Goal: Book appointment/travel/reservation

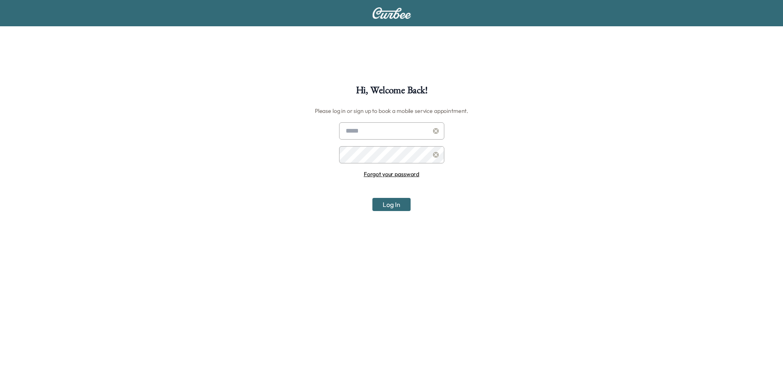
type input "**********"
drag, startPoint x: 394, startPoint y: 205, endPoint x: 401, endPoint y: 169, distance: 36.5
click at [395, 204] on button "Log In" at bounding box center [391, 204] width 38 height 13
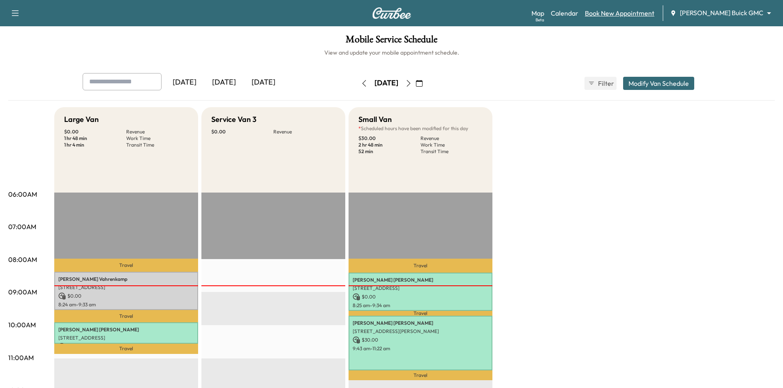
click at [628, 9] on link "Book New Appointment" at bounding box center [619, 13] width 69 height 10
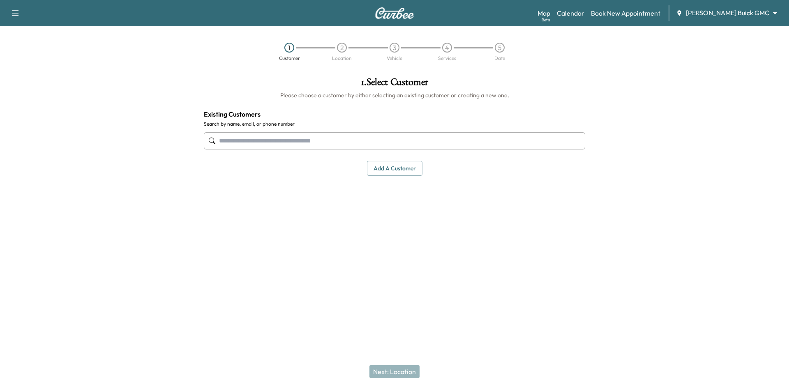
click at [448, 148] on input "text" at bounding box center [394, 140] width 381 height 17
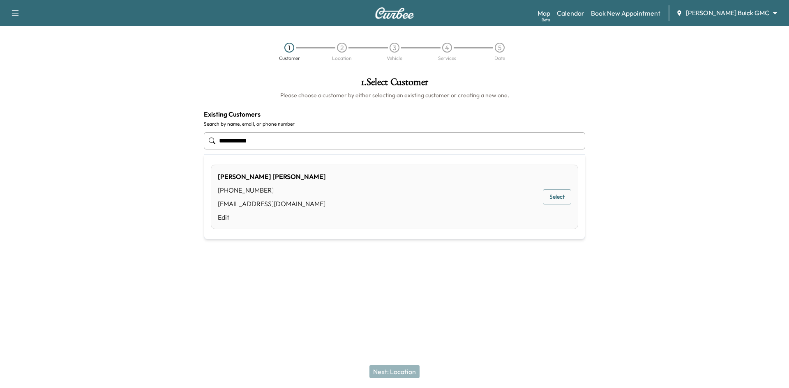
click at [559, 198] on button "Select" at bounding box center [557, 196] width 28 height 15
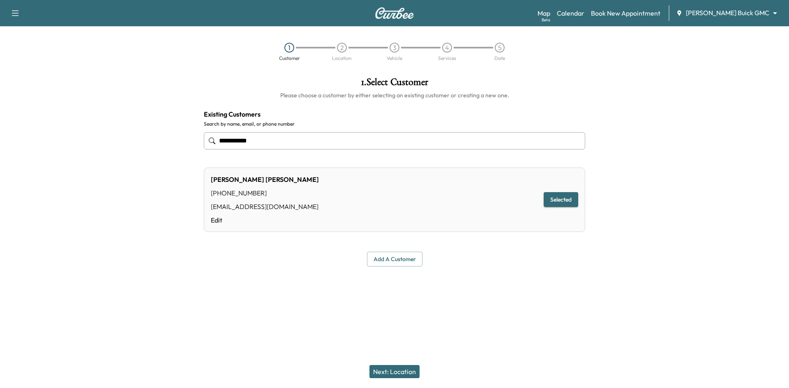
type input "**********"
click at [406, 375] on button "Next: Location" at bounding box center [394, 371] width 50 height 13
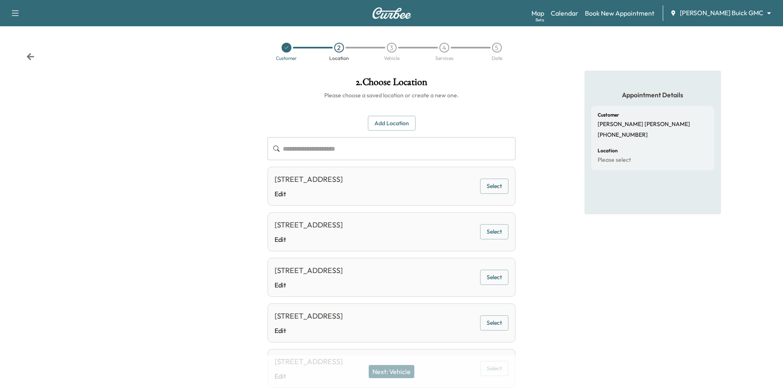
click at [487, 189] on button "Select" at bounding box center [494, 186] width 28 height 15
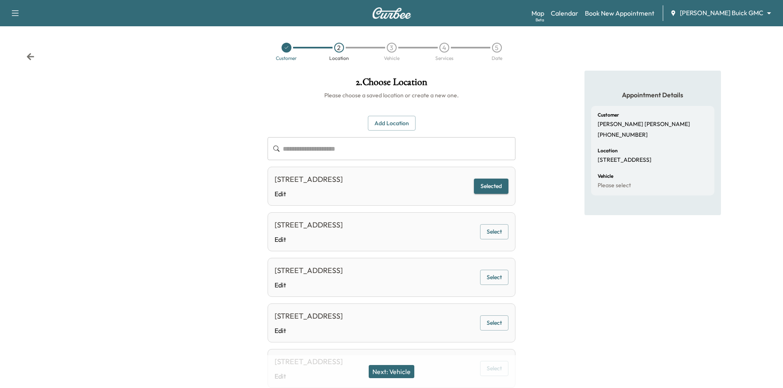
drag, startPoint x: 398, startPoint y: 373, endPoint x: 453, endPoint y: 331, distance: 69.2
click at [399, 373] on button "Next: Vehicle" at bounding box center [392, 371] width 46 height 13
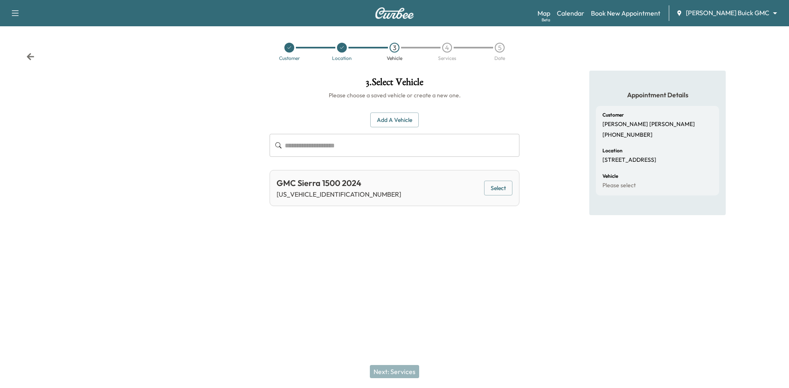
click at [504, 188] on button "Select" at bounding box center [498, 188] width 28 height 15
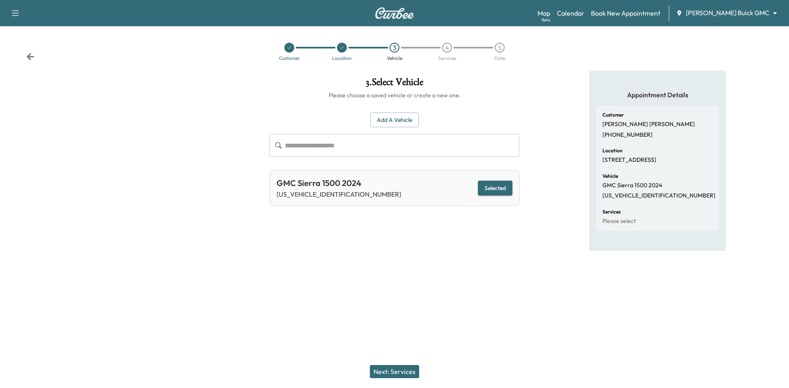
drag, startPoint x: 397, startPoint y: 370, endPoint x: 408, endPoint y: 348, distance: 25.0
click at [398, 367] on button "Next: Services" at bounding box center [394, 371] width 49 height 13
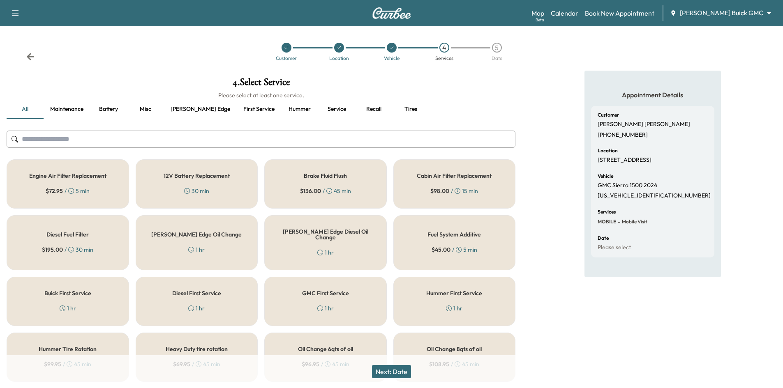
click at [355, 111] on button "Recall" at bounding box center [373, 109] width 37 height 20
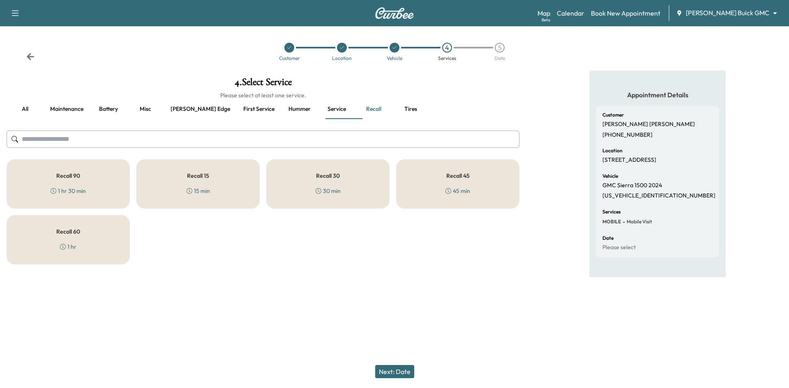
drag, startPoint x: 33, startPoint y: 176, endPoint x: 135, endPoint y: 211, distance: 107.7
click at [34, 175] on div "Recall 90 1 hr 30 min" at bounding box center [68, 183] width 123 height 49
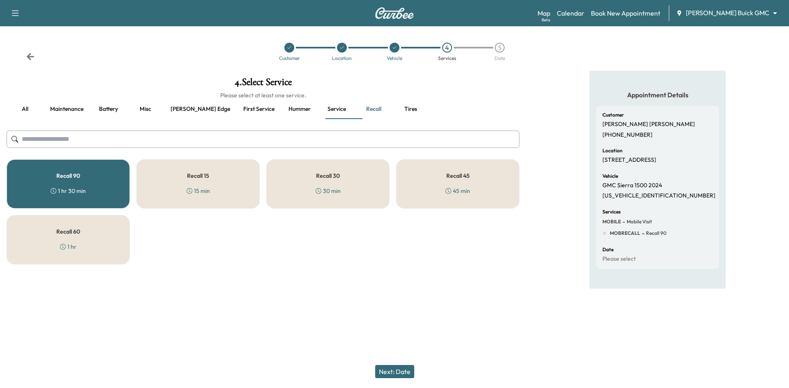
click at [393, 377] on button "Next: Date" at bounding box center [394, 371] width 39 height 13
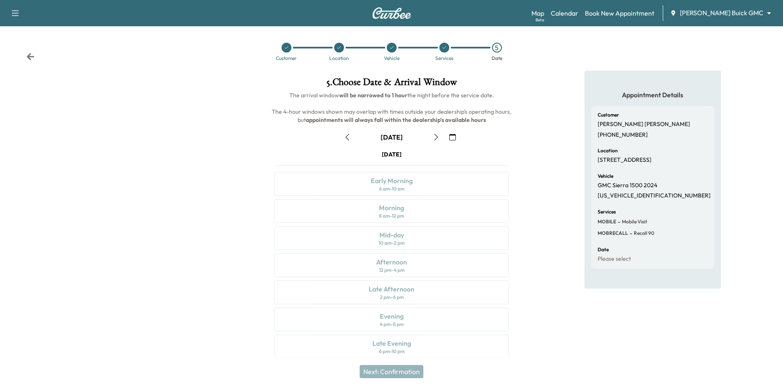
drag, startPoint x: 449, startPoint y: 137, endPoint x: 414, endPoint y: 152, distance: 37.9
click at [449, 137] on icon "button" at bounding box center [452, 137] width 7 height 7
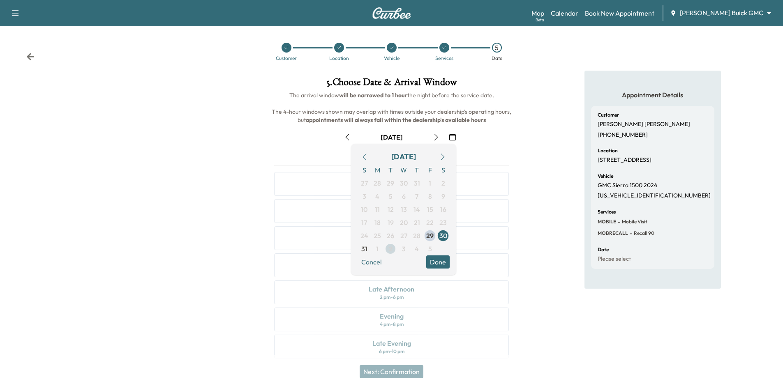
drag, startPoint x: 395, startPoint y: 252, endPoint x: 418, endPoint y: 249, distance: 24.0
click at [396, 252] on span "2" at bounding box center [390, 248] width 13 height 13
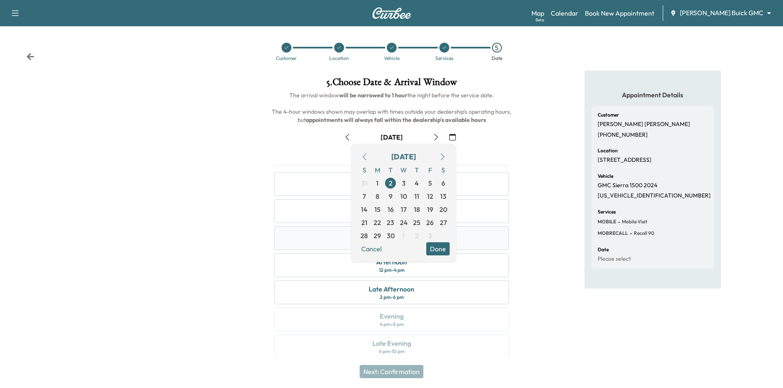
drag, startPoint x: 442, startPoint y: 251, endPoint x: 441, endPoint y: 246, distance: 5.1
click at [442, 252] on button "Done" at bounding box center [437, 248] width 23 height 13
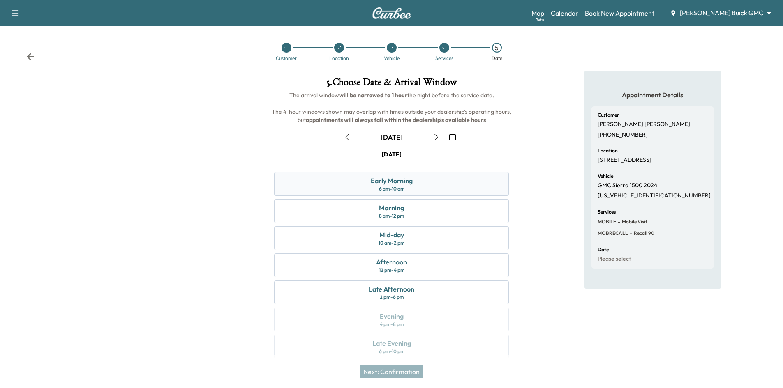
click at [418, 186] on div "Early Morning 6 am - 10 am" at bounding box center [391, 184] width 235 height 24
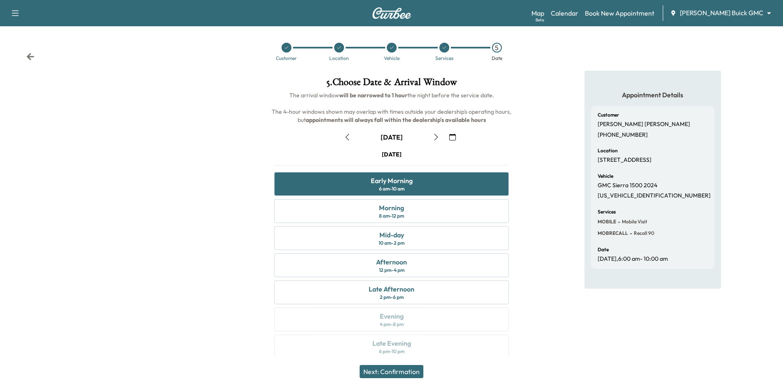
click at [411, 373] on button "Next: Confirmation" at bounding box center [392, 371] width 64 height 13
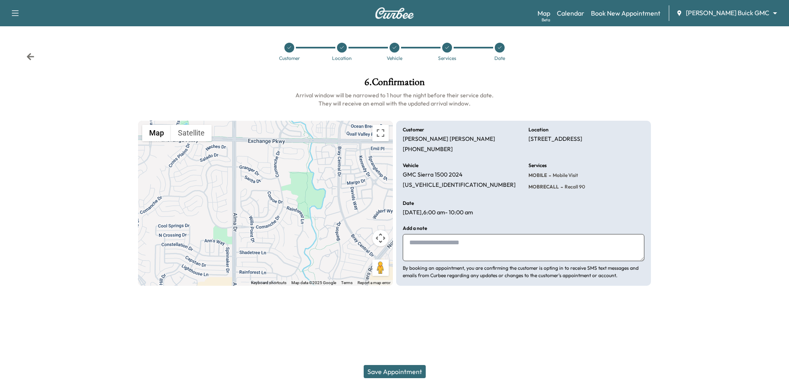
click at [445, 250] on textarea at bounding box center [524, 247] width 242 height 27
type textarea "**********"
click at [410, 374] on button "Save Appointment" at bounding box center [395, 371] width 62 height 13
click at [406, 370] on button "Save Appointment" at bounding box center [395, 371] width 62 height 13
click at [445, 51] on div at bounding box center [447, 48] width 10 height 10
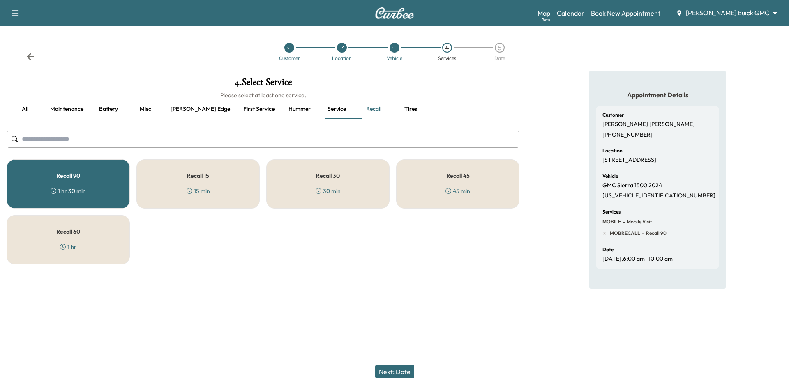
click at [496, 48] on div "5" at bounding box center [500, 48] width 10 height 10
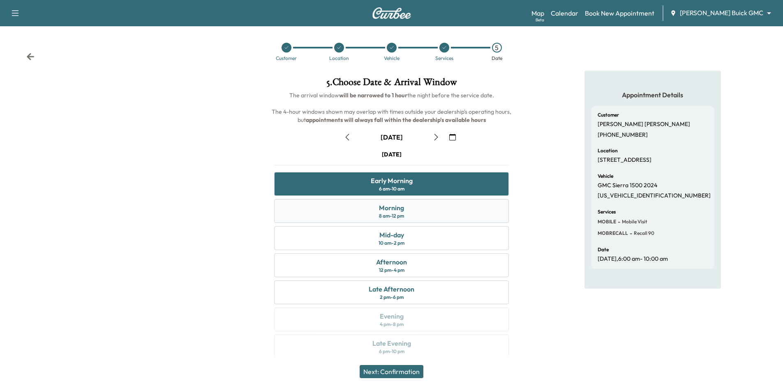
click at [426, 208] on div "Morning 8 am - 12 pm" at bounding box center [391, 211] width 235 height 24
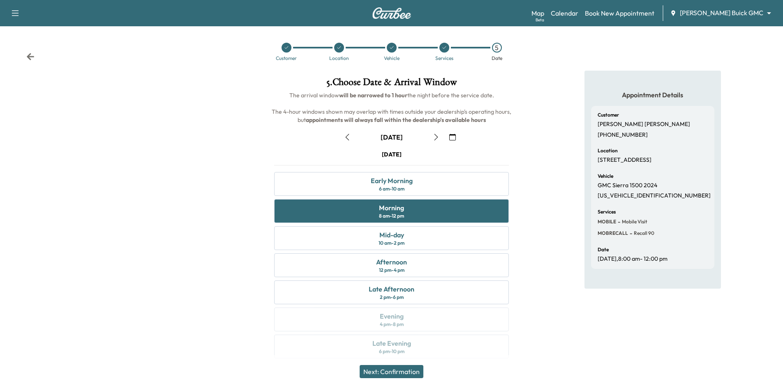
click at [389, 375] on button "Next: Confirmation" at bounding box center [392, 371] width 64 height 13
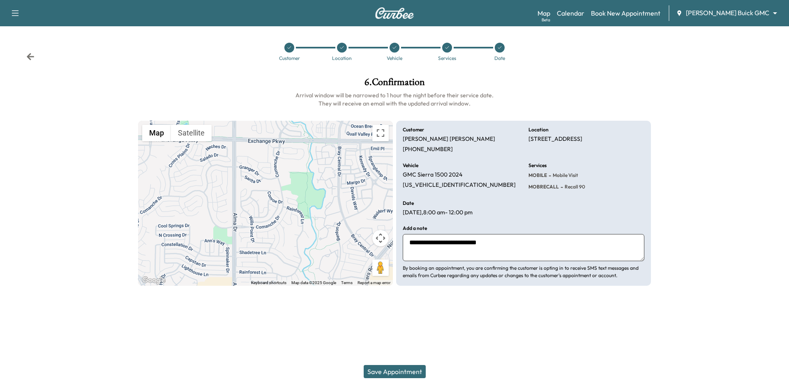
click at [390, 373] on button "Save Appointment" at bounding box center [395, 371] width 62 height 13
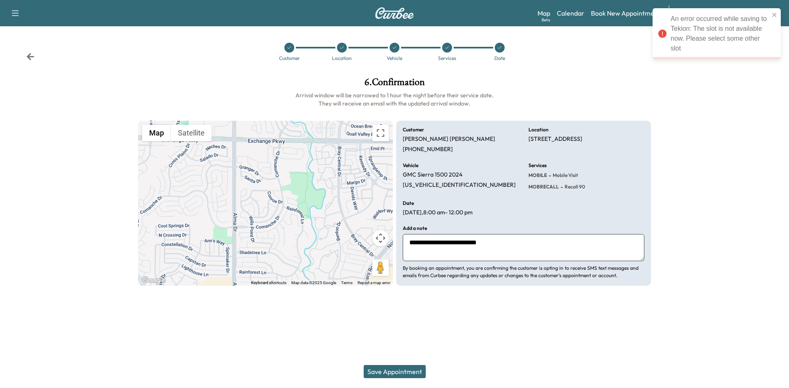
click at [500, 48] on icon at bounding box center [499, 47] width 3 height 2
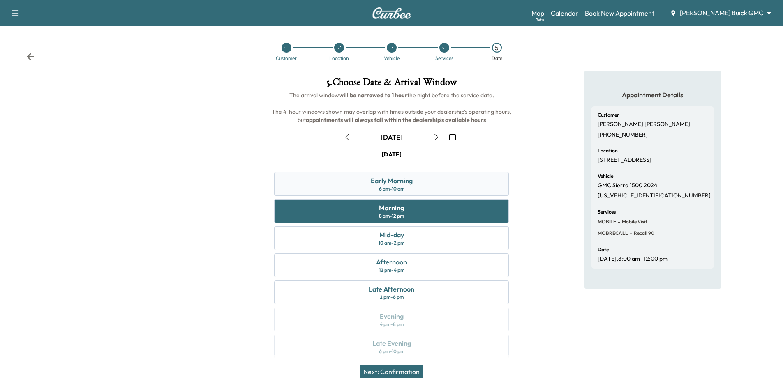
click at [418, 191] on div "Early Morning 6 am - 10 am" at bounding box center [391, 184] width 235 height 24
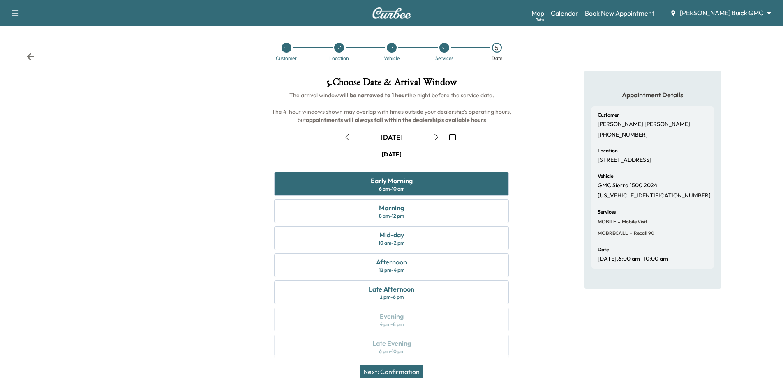
click at [381, 374] on button "Next: Confirmation" at bounding box center [392, 371] width 64 height 13
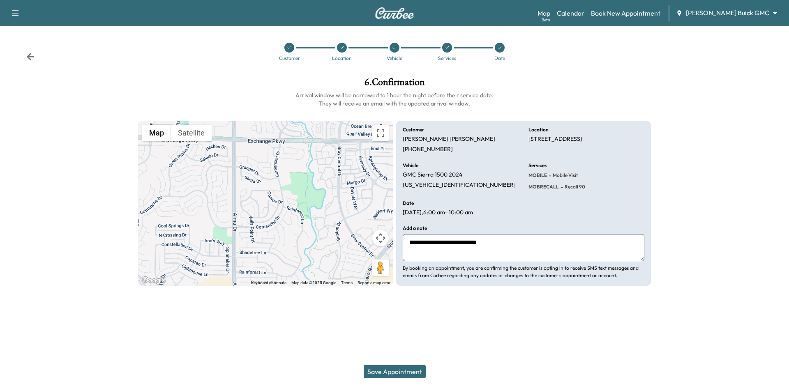
click at [406, 373] on button "Save Appointment" at bounding box center [395, 371] width 62 height 13
click at [395, 370] on button "Save Appointment" at bounding box center [395, 371] width 62 height 13
drag, startPoint x: 397, startPoint y: 371, endPoint x: 402, endPoint y: 371, distance: 5.4
click at [398, 371] on button "Save Appointment" at bounding box center [395, 371] width 62 height 13
click at [393, 371] on button "Save Appointment" at bounding box center [395, 371] width 62 height 13
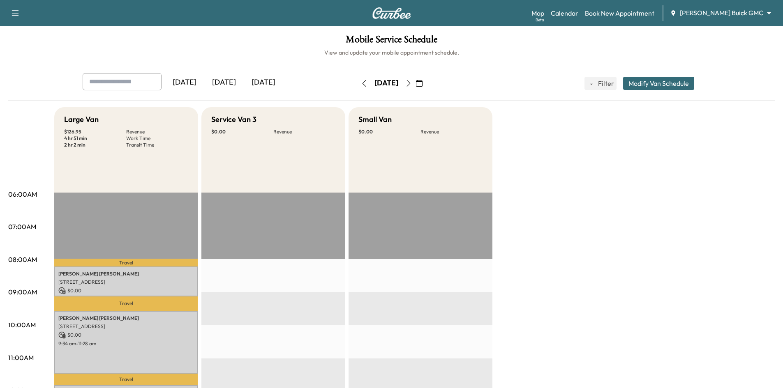
click at [231, 78] on div "[DATE]" at bounding box center [223, 82] width 39 height 19
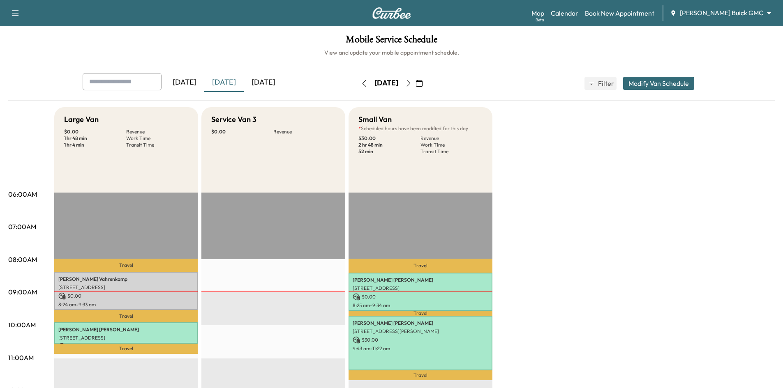
click at [422, 83] on icon "button" at bounding box center [419, 83] width 7 height 7
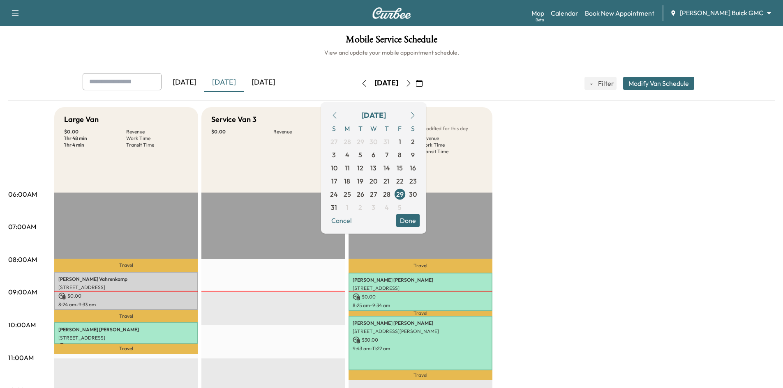
click at [367, 208] on span "2" at bounding box center [360, 207] width 13 height 13
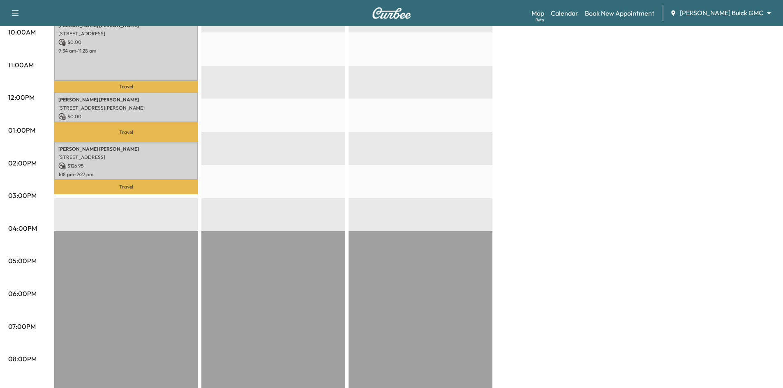
scroll to position [179, 0]
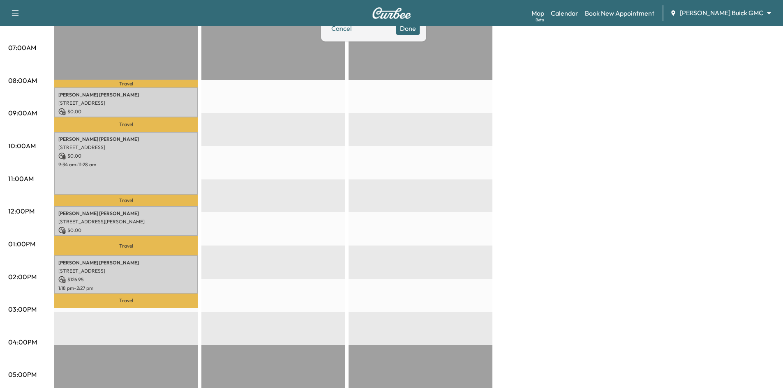
click at [420, 32] on button "Done" at bounding box center [407, 28] width 23 height 13
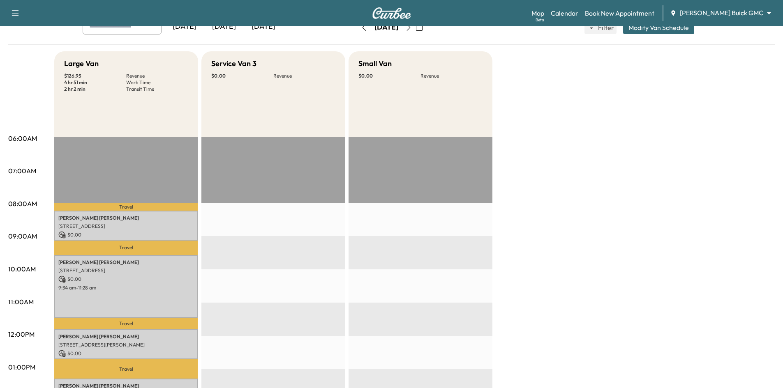
scroll to position [0, 0]
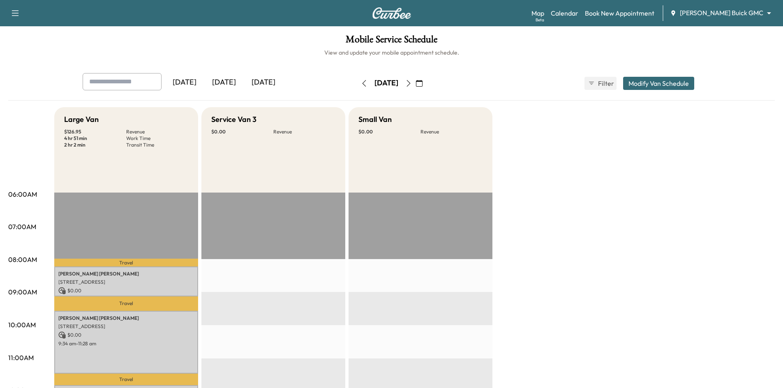
drag, startPoint x: 231, startPoint y: 82, endPoint x: 202, endPoint y: 26, distance: 62.7
click at [231, 82] on div "[DATE]" at bounding box center [223, 82] width 39 height 19
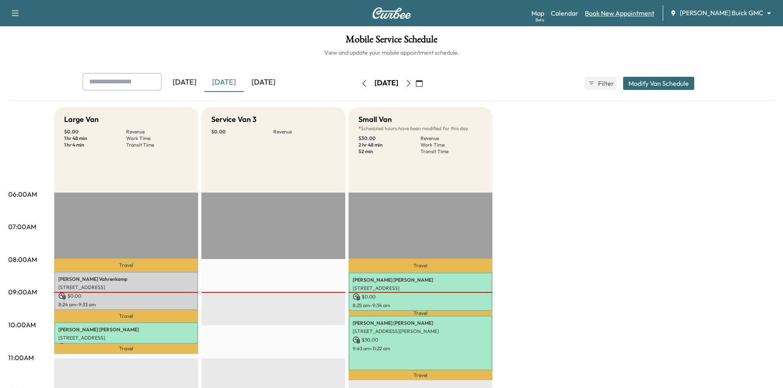
click at [637, 12] on link "Book New Appointment" at bounding box center [619, 13] width 69 height 10
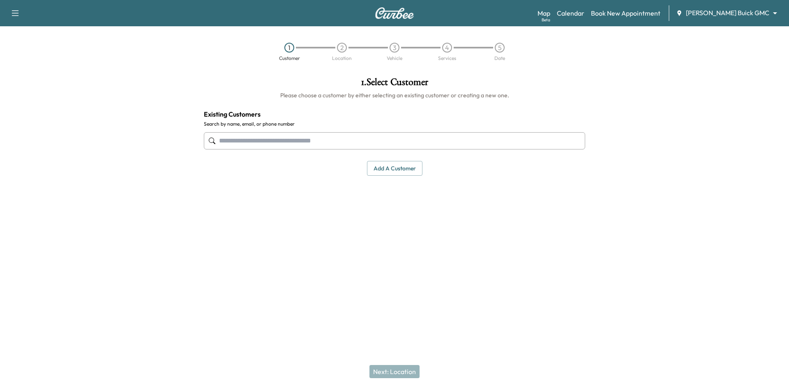
click at [449, 144] on input "text" at bounding box center [394, 140] width 381 height 17
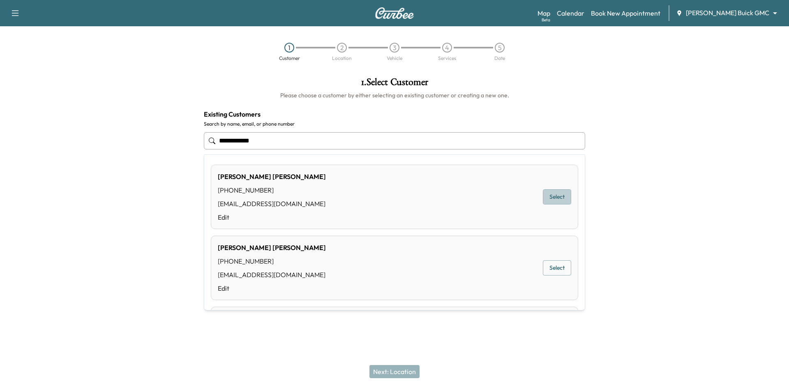
click at [559, 194] on button "Select" at bounding box center [557, 196] width 28 height 15
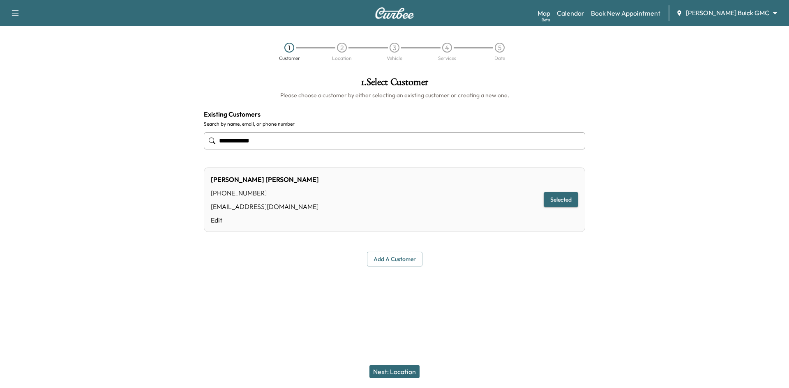
type input "**********"
click at [398, 372] on button "Next: Location" at bounding box center [394, 371] width 50 height 13
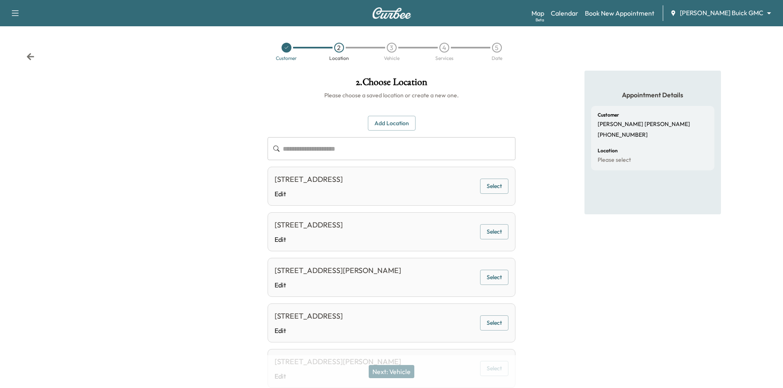
click at [384, 122] on button "Add Location" at bounding box center [392, 123] width 48 height 15
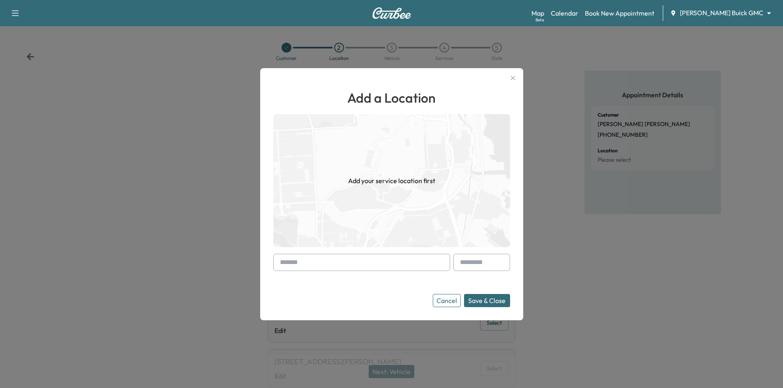
click at [358, 258] on input "text" at bounding box center [361, 262] width 177 height 17
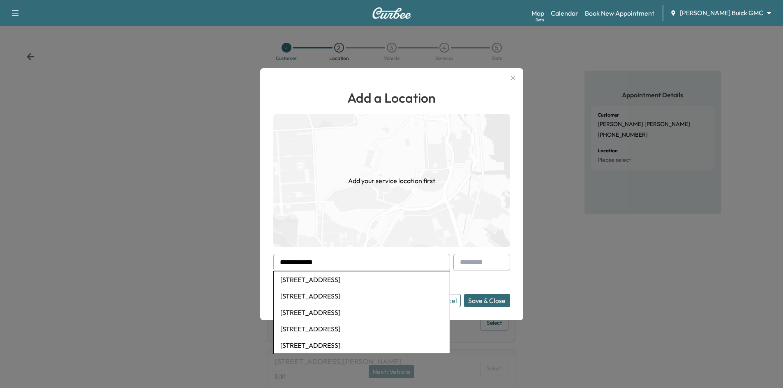
click at [365, 282] on li "[STREET_ADDRESS]" at bounding box center [362, 280] width 176 height 16
type input "**********"
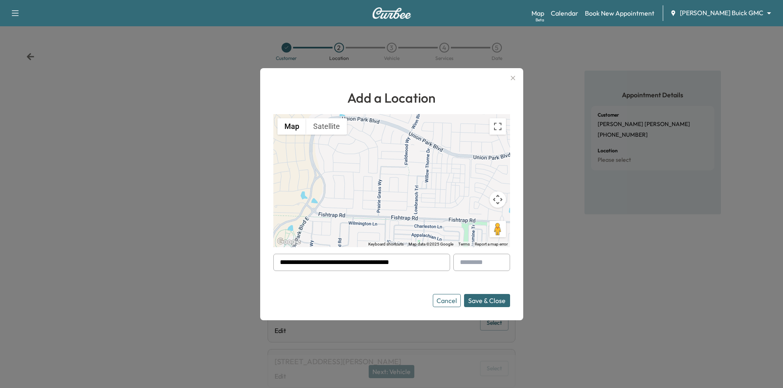
click at [492, 303] on button "Save & Close" at bounding box center [487, 300] width 46 height 13
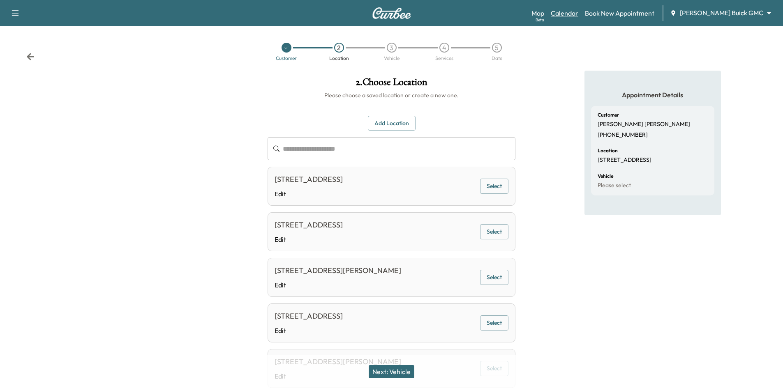
click at [578, 13] on link "Calendar" at bounding box center [565, 13] width 28 height 10
